Goal: Information Seeking & Learning: Learn about a topic

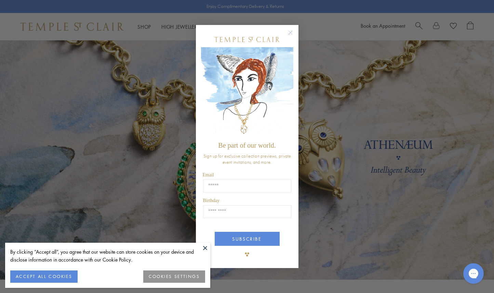
click at [289, 33] on circle "Close dialog" at bounding box center [290, 32] width 8 height 8
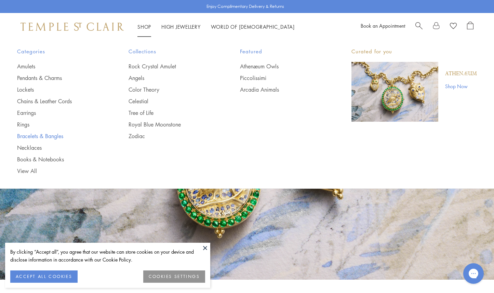
click at [27, 135] on link "Bracelets & Bangles" at bounding box center [59, 136] width 84 height 8
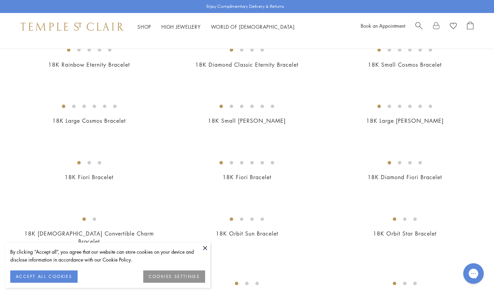
scroll to position [84, 0]
click at [0, 0] on img at bounding box center [0, 0] width 0 height 0
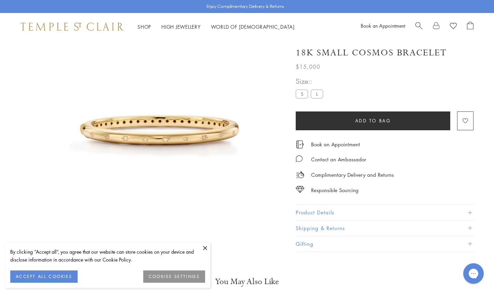
scroll to position [40, 0]
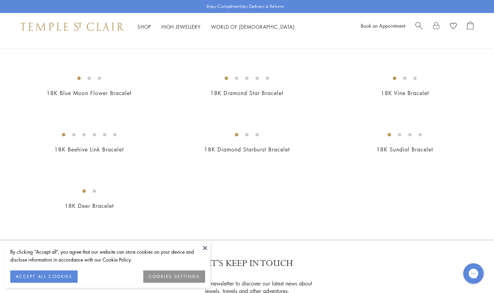
scroll to position [628, 0]
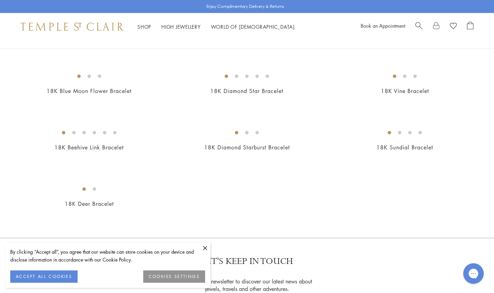
click at [0, 0] on img at bounding box center [0, 0] width 0 height 0
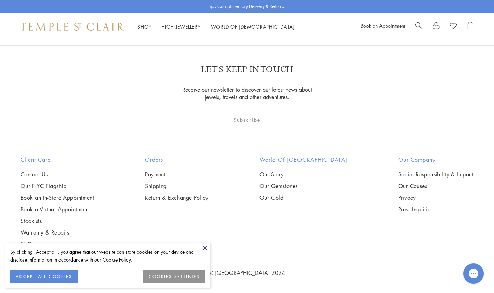
scroll to position [1172, 0]
click at [0, 0] on img at bounding box center [0, 0] width 0 height 0
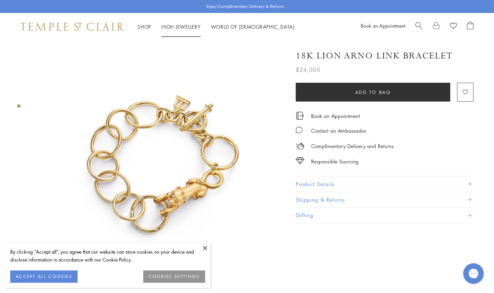
click at [180, 27] on link "High Jewellery High Jewellery" at bounding box center [180, 26] width 39 height 7
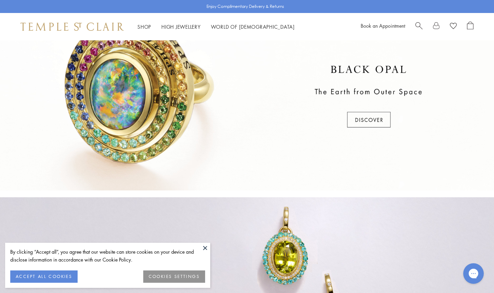
scroll to position [220, 0]
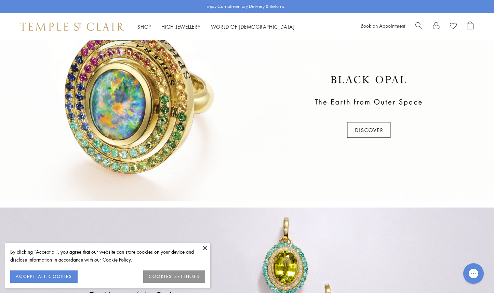
click at [155, 111] on div at bounding box center [247, 107] width 494 height 187
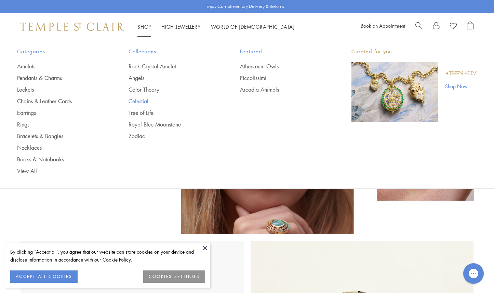
click at [135, 101] on link "Celestial" at bounding box center [170, 101] width 84 height 8
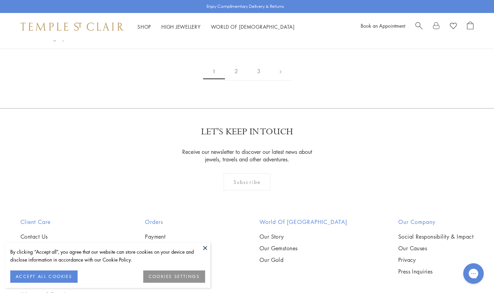
scroll to position [1136, 0]
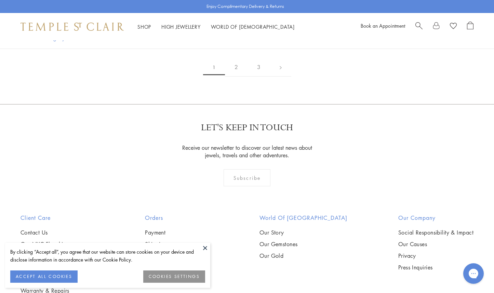
click at [0, 0] on img at bounding box center [0, 0] width 0 height 0
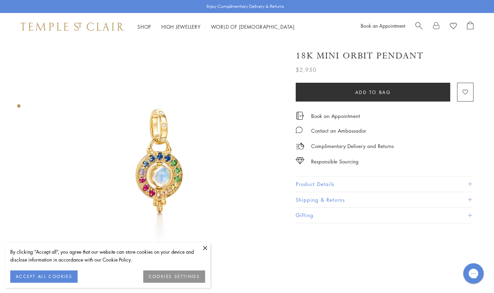
scroll to position [6, 0]
click at [162, 163] on img at bounding box center [159, 160] width 251 height 251
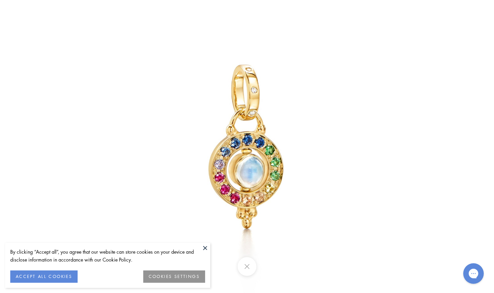
click at [161, 152] on img at bounding box center [247, 147] width 400 height 400
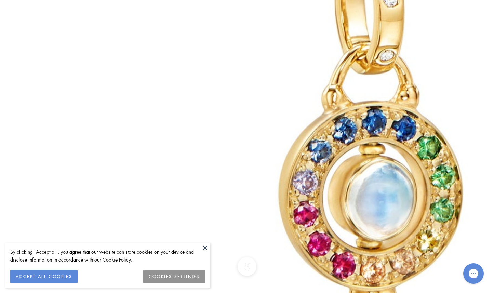
click at [359, 71] on img at bounding box center [373, 139] width 984 height 984
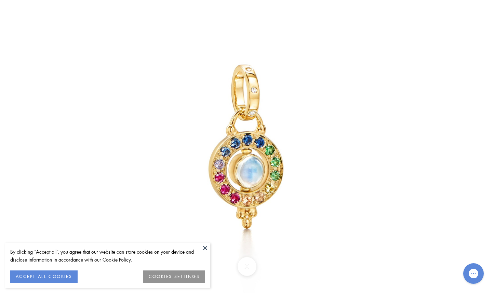
click at [246, 266] on button at bounding box center [246, 266] width 19 height 19
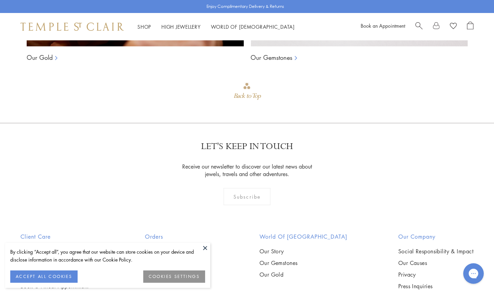
scroll to position [617, 0]
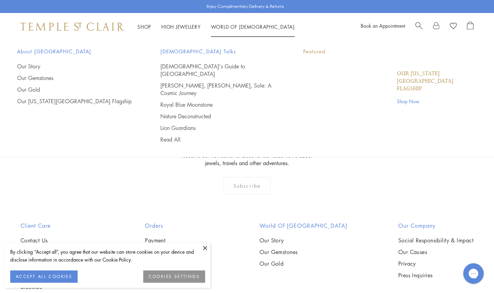
click at [249, 28] on link "World of Temple World of Temple" at bounding box center [253, 26] width 84 height 7
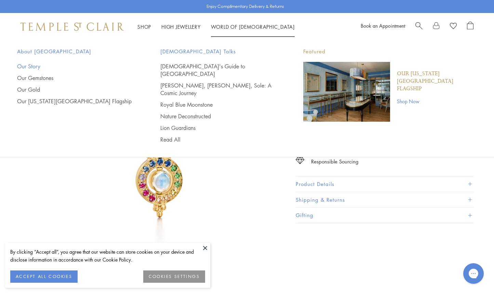
click at [35, 68] on link "Our Story" at bounding box center [75, 67] width 116 height 8
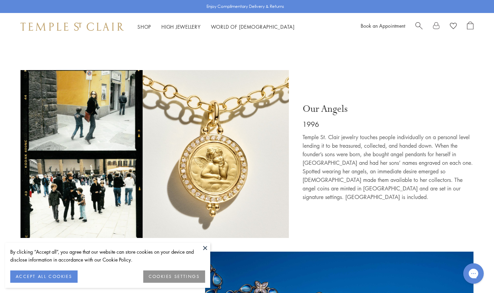
scroll to position [999, 0]
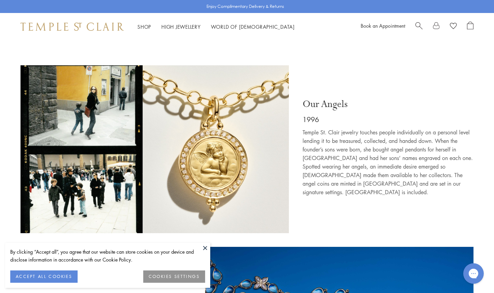
click at [180, 161] on img at bounding box center [154, 149] width 268 height 168
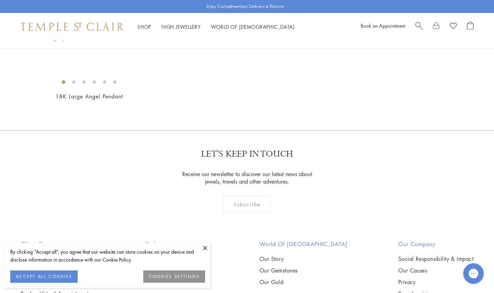
scroll to position [367, 0]
click at [0, 0] on img at bounding box center [0, 0] width 0 height 0
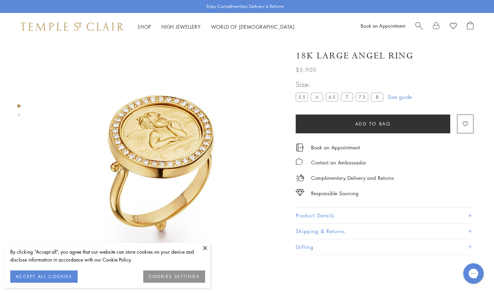
scroll to position [1, 0]
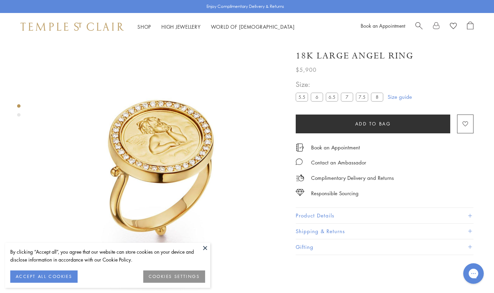
click at [168, 142] on img at bounding box center [159, 165] width 251 height 251
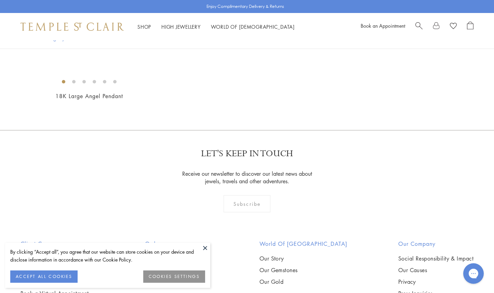
click at [0, 0] on img at bounding box center [0, 0] width 0 height 0
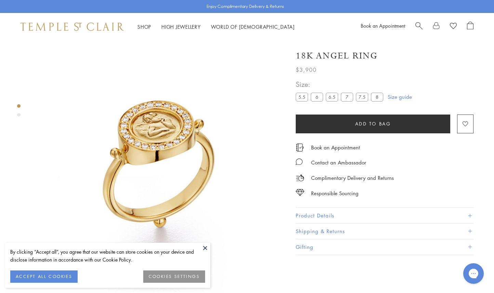
scroll to position [1, 0]
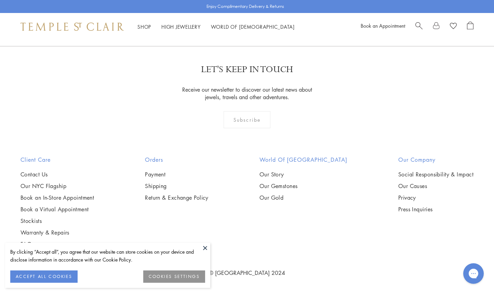
scroll to position [934, 0]
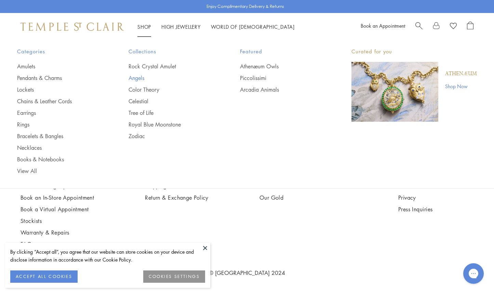
click at [141, 75] on link "Angels" at bounding box center [170, 78] width 84 height 8
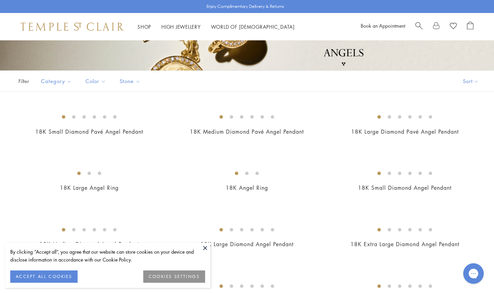
scroll to position [88, 0]
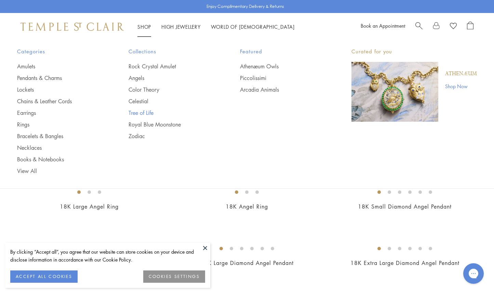
click at [147, 112] on link "Tree of Life" at bounding box center [170, 113] width 84 height 8
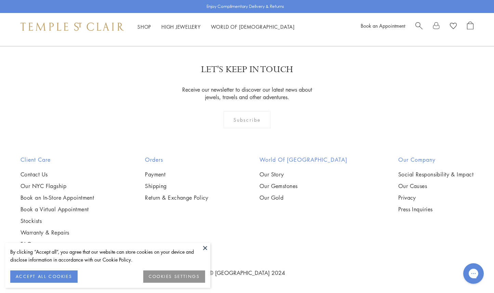
scroll to position [2826, 0]
click at [0, 0] on img at bounding box center [0, 0] width 0 height 0
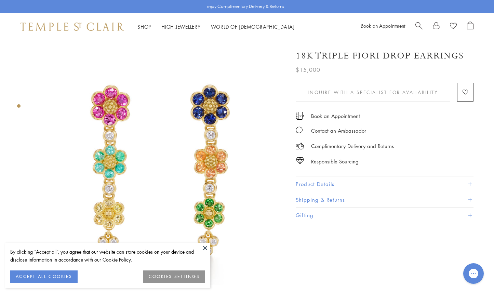
click at [206, 127] on img at bounding box center [159, 165] width 251 height 251
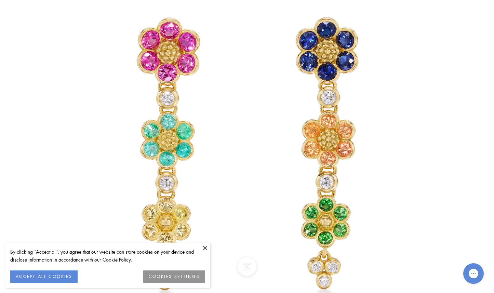
click at [206, 127] on img at bounding box center [247, 147] width 400 height 400
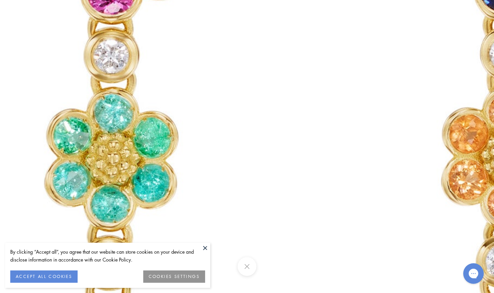
click at [206, 127] on img at bounding box center [308, 175] width 984 height 984
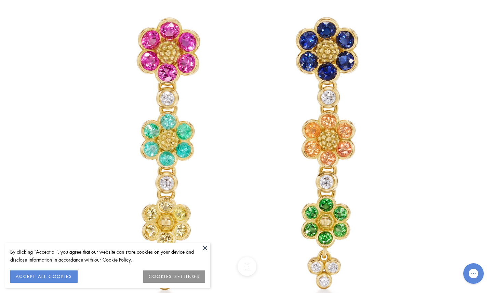
click at [69, 42] on img at bounding box center [247, 147] width 400 height 400
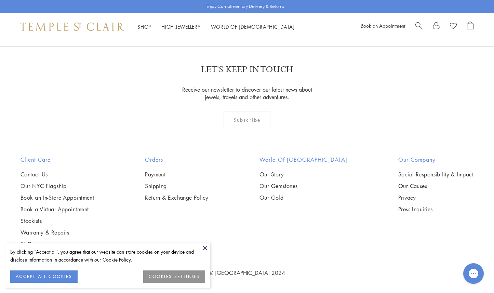
scroll to position [3009, 0]
click at [0, 0] on img at bounding box center [0, 0] width 0 height 0
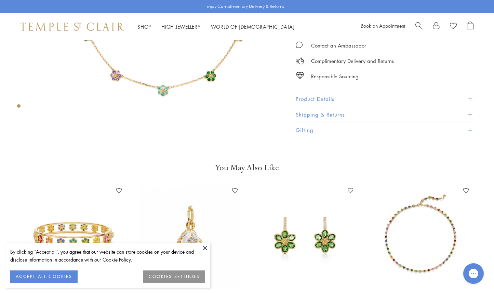
scroll to position [206, 0]
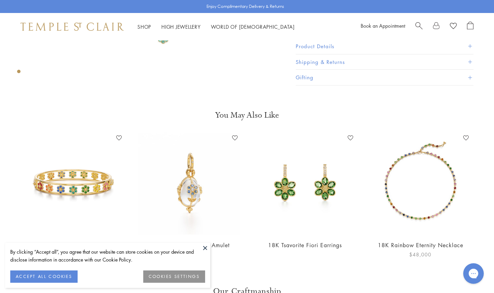
click at [403, 219] on img at bounding box center [420, 184] width 102 height 102
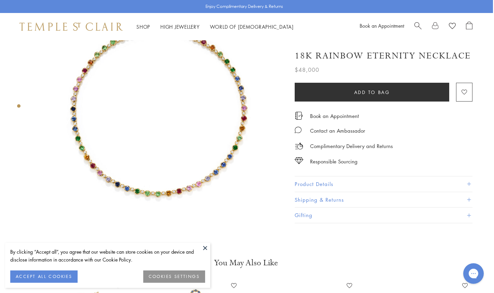
scroll to position [0, 1]
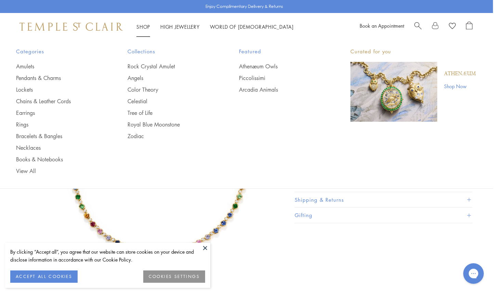
click at [393, 101] on img "Main navigation" at bounding box center [393, 92] width 87 height 60
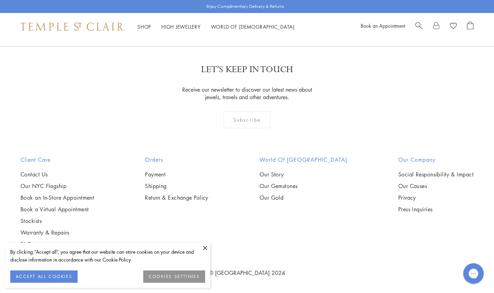
scroll to position [1439, 0]
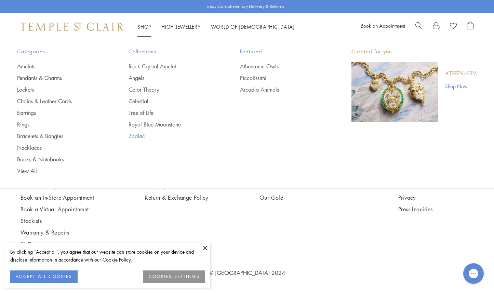
click at [139, 135] on link "Zodiac" at bounding box center [170, 136] width 84 height 8
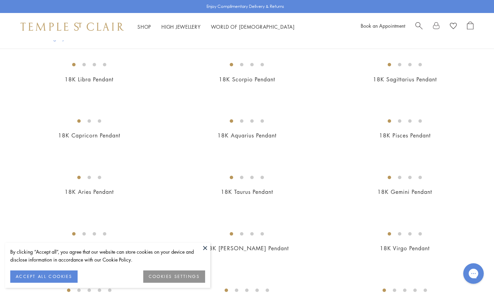
scroll to position [160, 0]
click at [0, 0] on img at bounding box center [0, 0] width 0 height 0
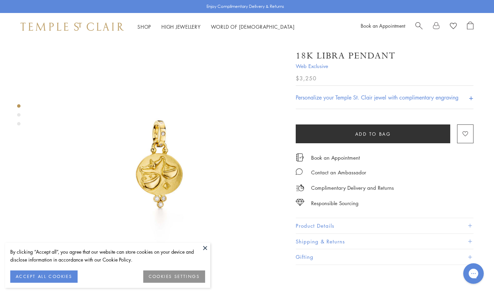
click at [156, 142] on img at bounding box center [159, 165] width 251 height 251
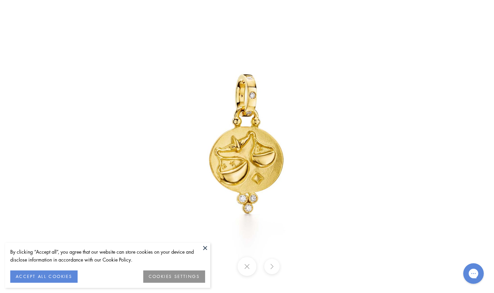
click at [269, 264] on button at bounding box center [271, 266] width 15 height 15
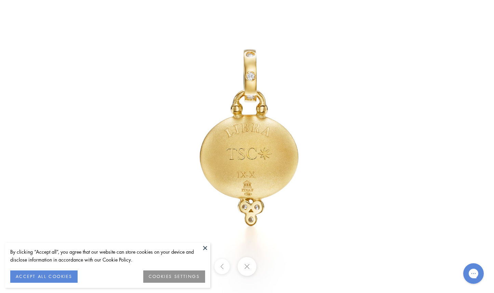
click at [269, 264] on div at bounding box center [247, 266] width 494 height 19
click at [249, 270] on button at bounding box center [246, 266] width 19 height 19
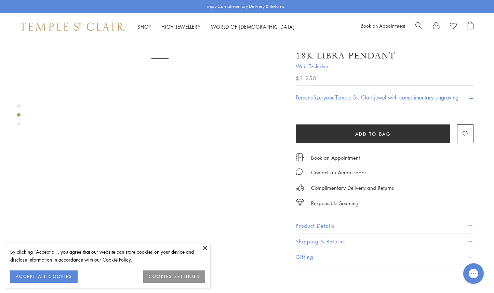
scroll to position [506, 0]
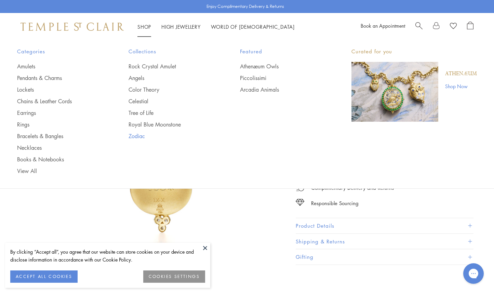
click at [134, 132] on link "Zodiac" at bounding box center [170, 136] width 84 height 8
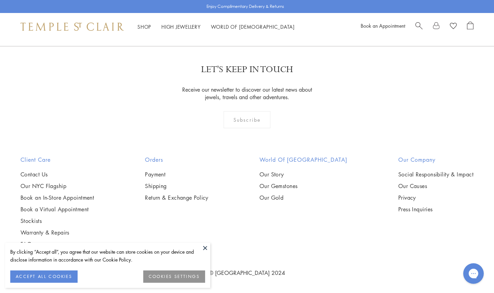
scroll to position [900, 0]
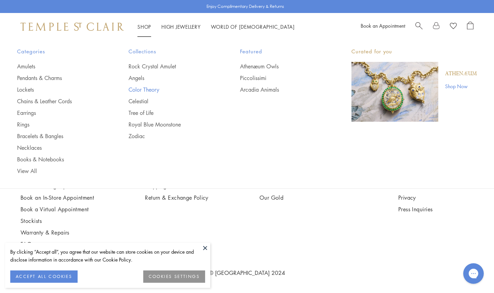
click at [150, 89] on link "Color Theory" at bounding box center [170, 90] width 84 height 8
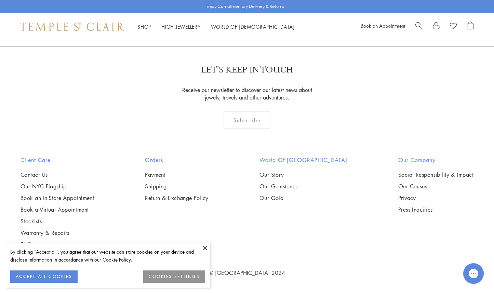
scroll to position [961, 0]
click at [0, 0] on img at bounding box center [0, 0] width 0 height 0
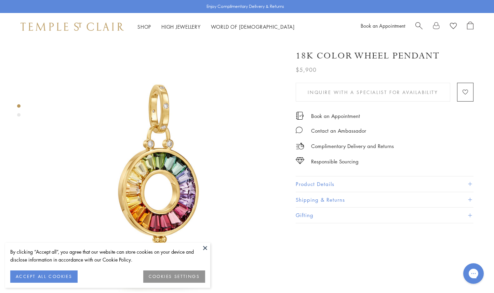
click at [151, 166] on img at bounding box center [159, 165] width 251 height 251
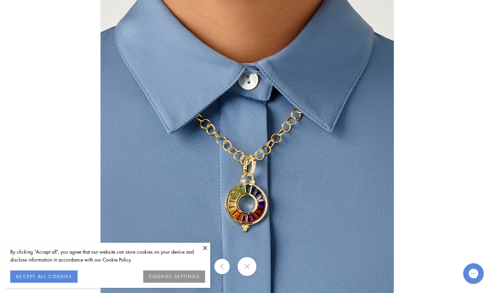
click at [245, 266] on button at bounding box center [246, 266] width 19 height 19
